Goal: Information Seeking & Learning: Learn about a topic

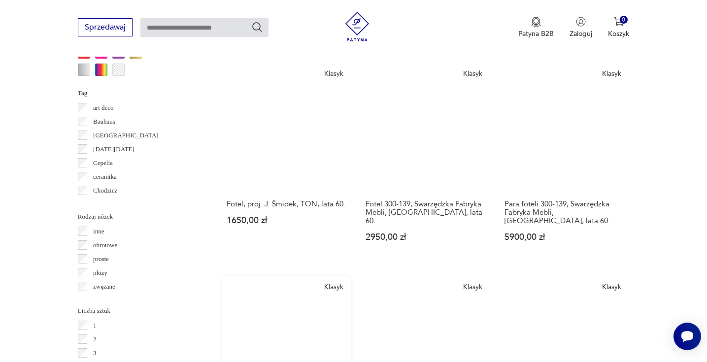
scroll to position [1030, 0]
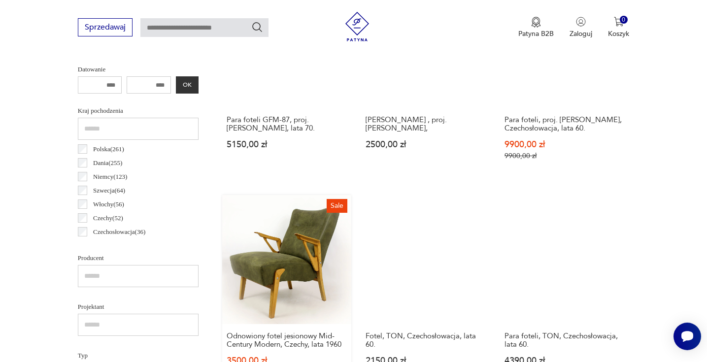
scroll to position [466, 0]
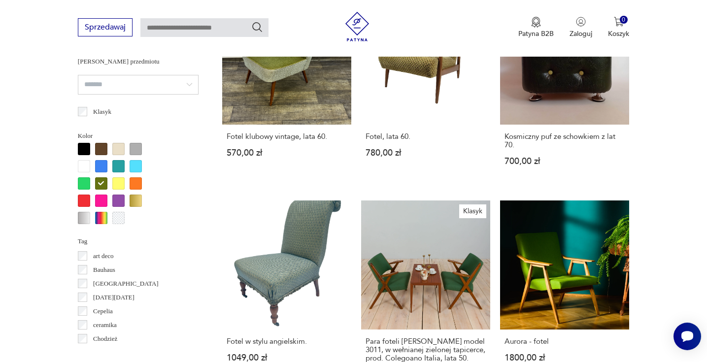
scroll to position [884, 0]
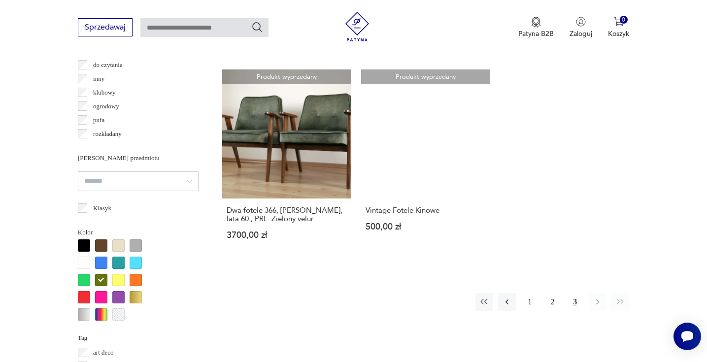
scroll to position [785, 0]
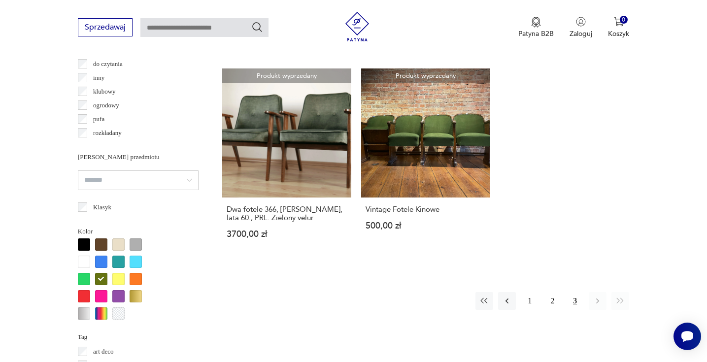
click at [102, 282] on div at bounding box center [101, 279] width 12 height 12
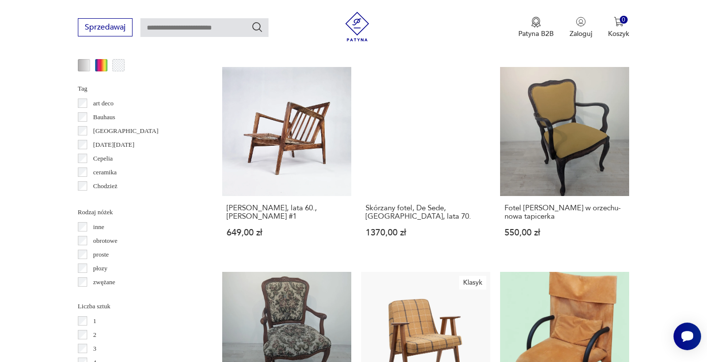
scroll to position [1038, 0]
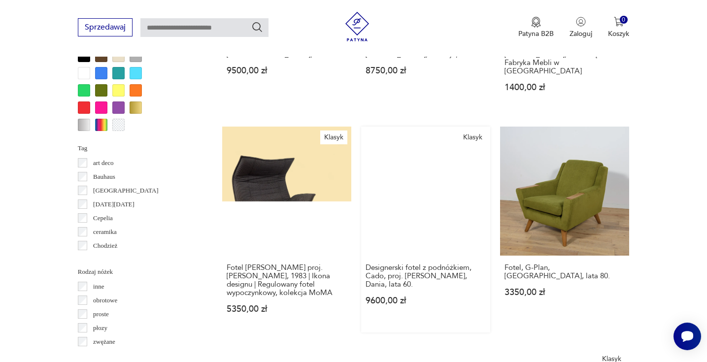
scroll to position [977, 0]
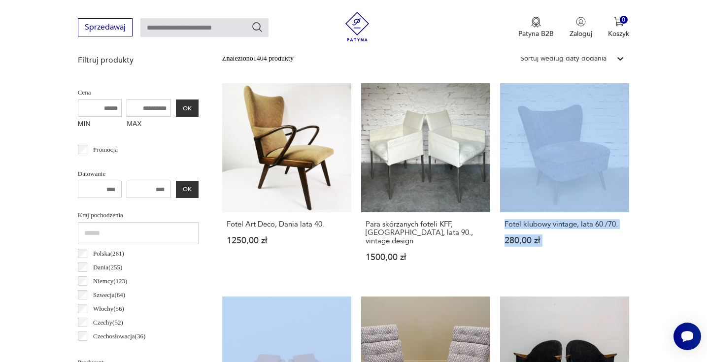
scroll to position [262, 0]
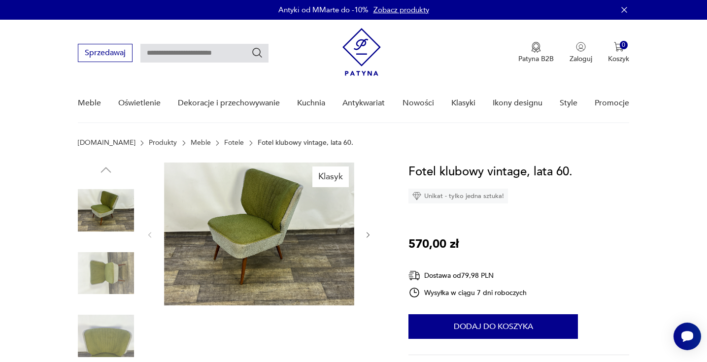
click at [293, 186] on img at bounding box center [259, 234] width 190 height 143
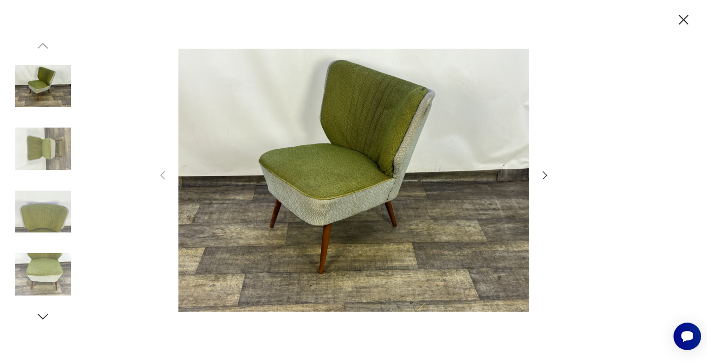
click at [62, 164] on img at bounding box center [43, 149] width 56 height 56
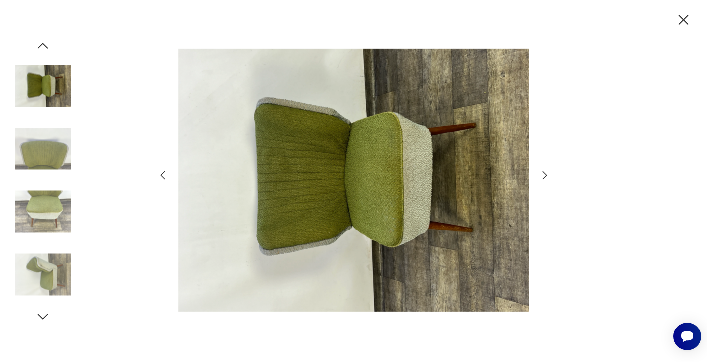
click at [62, 164] on img at bounding box center [43, 149] width 56 height 56
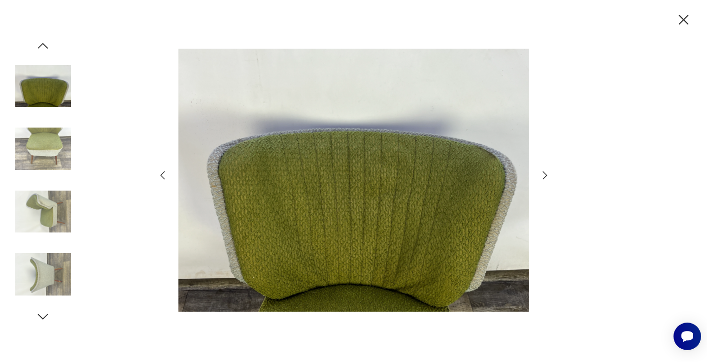
click at [61, 171] on img at bounding box center [43, 149] width 56 height 56
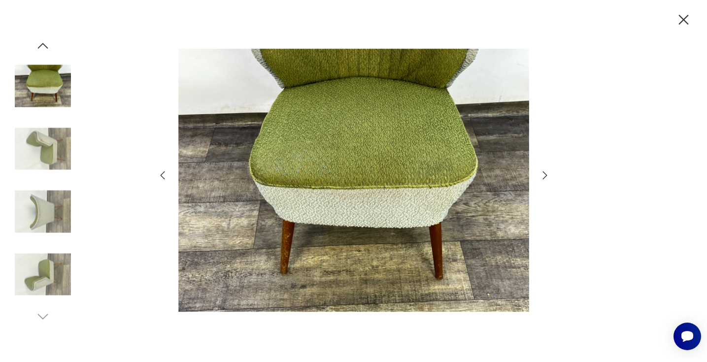
click at [52, 148] on img at bounding box center [43, 149] width 56 height 56
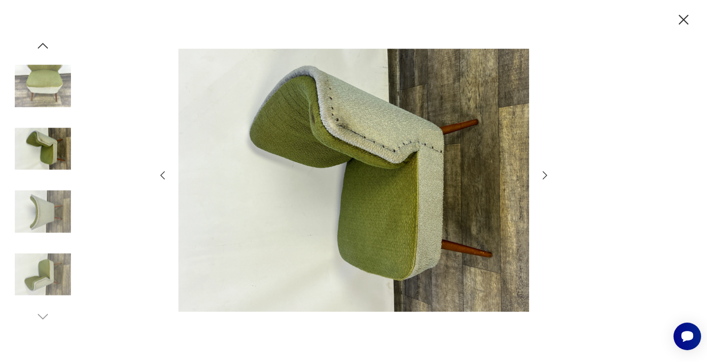
click at [52, 189] on img at bounding box center [43, 212] width 56 height 56
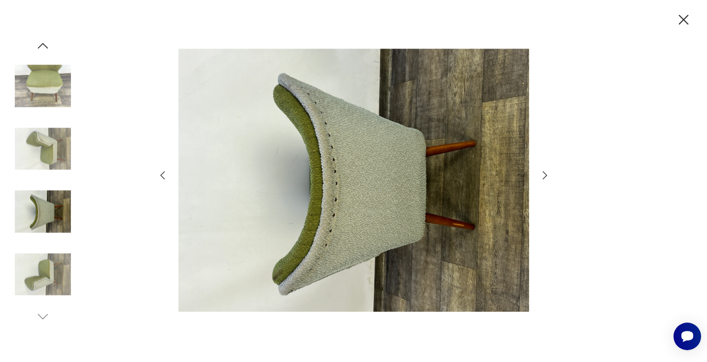
click at [683, 15] on icon "button" at bounding box center [683, 19] width 17 height 17
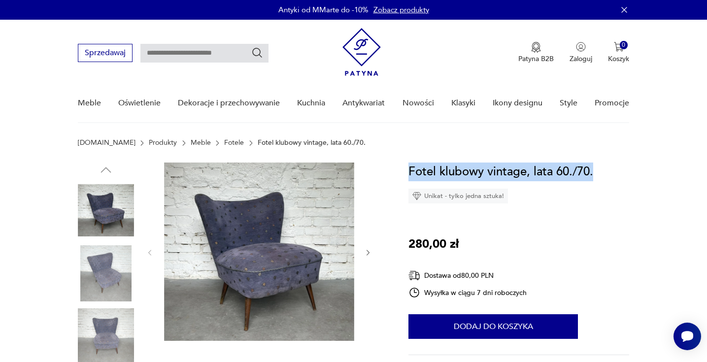
drag, startPoint x: 403, startPoint y: 170, endPoint x: 670, endPoint y: 179, distance: 267.4
